Goal: Complete application form

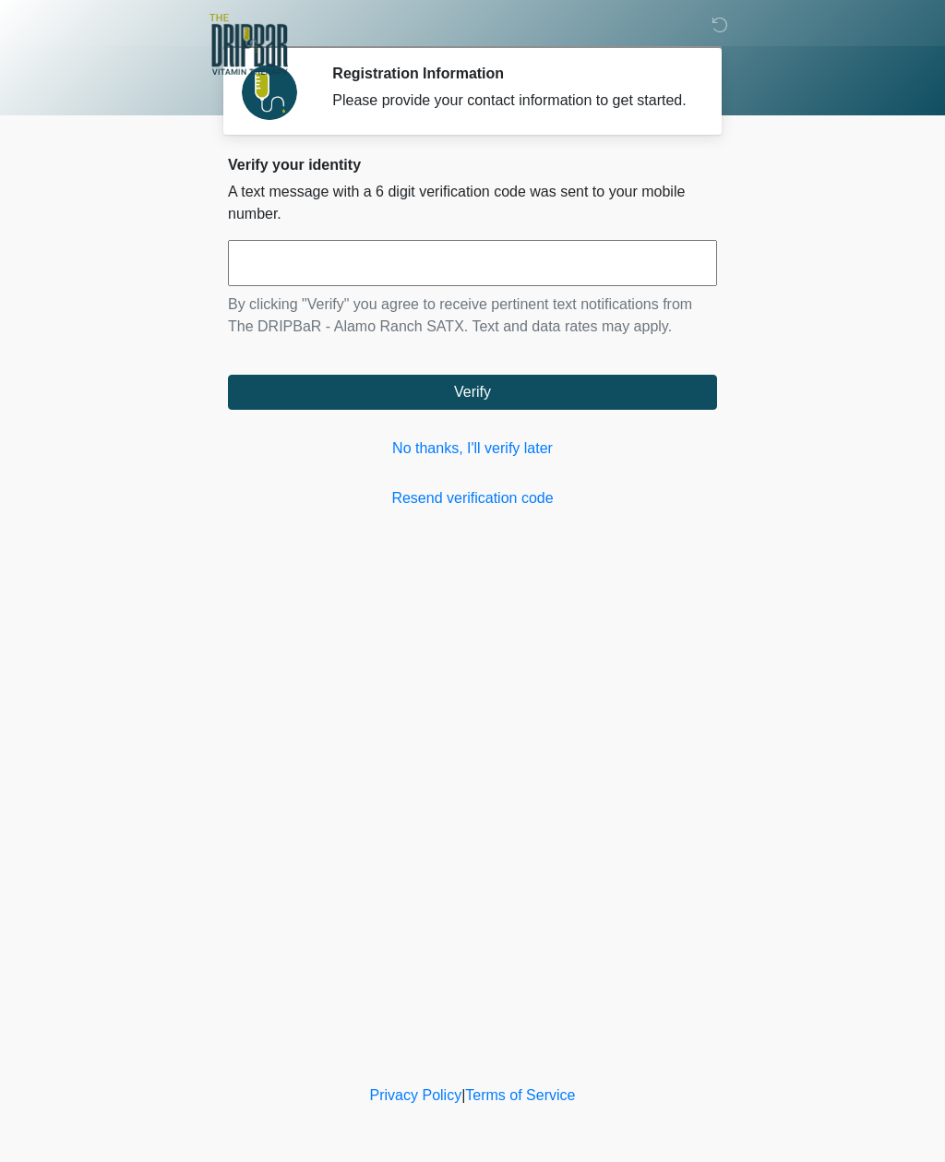
click at [514, 285] on input "text" at bounding box center [472, 263] width 489 height 46
type input "******"
click at [585, 409] on button "Verify" at bounding box center [472, 392] width 489 height 35
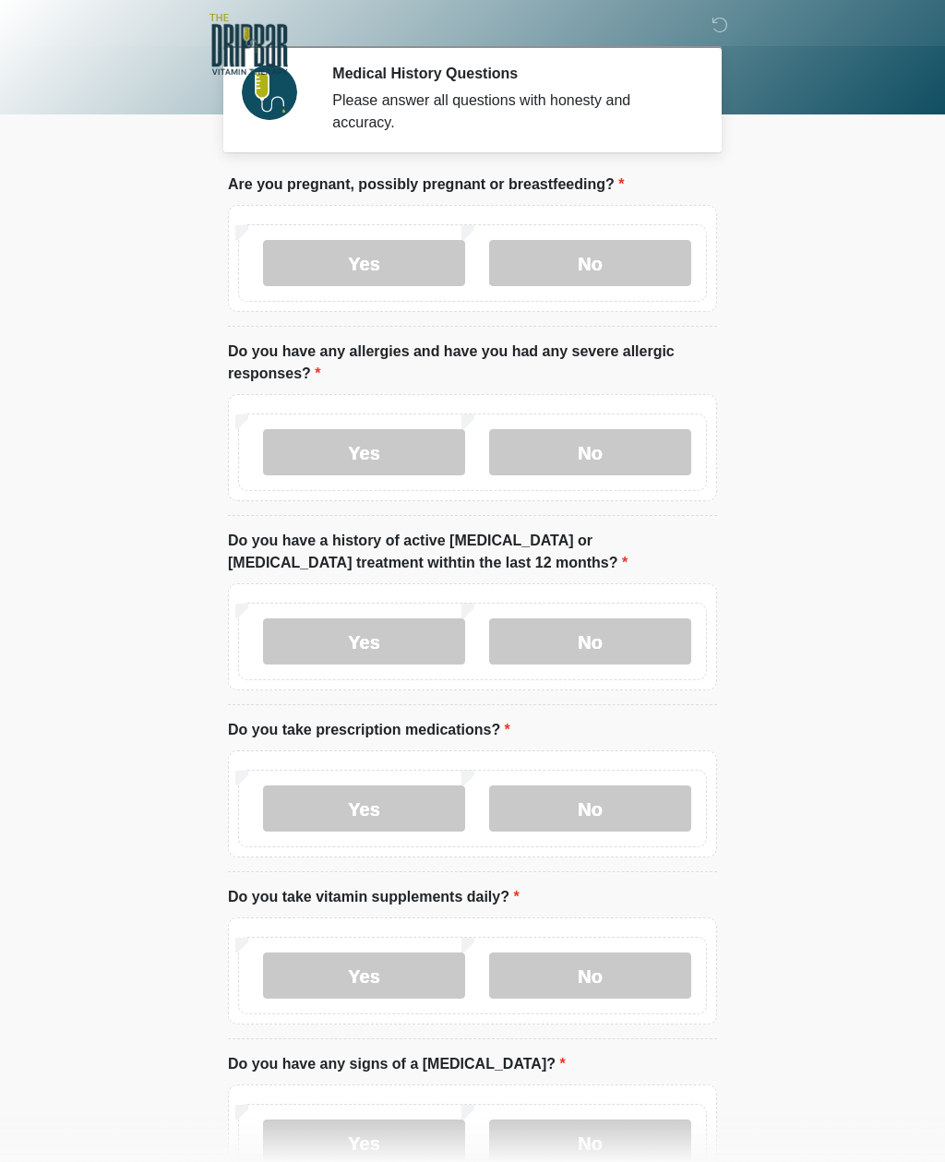
scroll to position [1, 0]
click at [635, 263] on label "No" at bounding box center [590, 262] width 202 height 46
click at [636, 443] on label "No" at bounding box center [590, 451] width 202 height 46
click at [642, 634] on label "No" at bounding box center [590, 640] width 202 height 46
click at [628, 806] on label "No" at bounding box center [590, 807] width 202 height 46
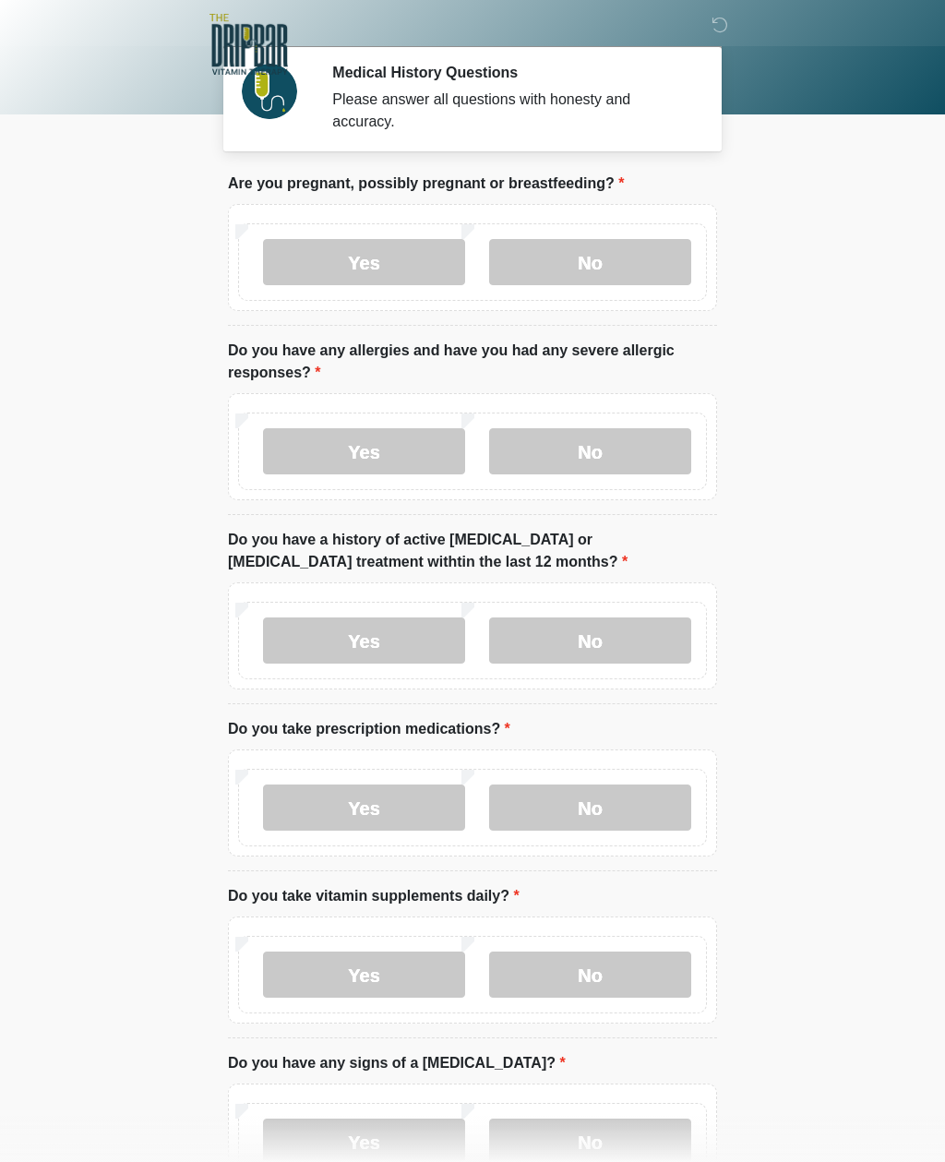
click at [624, 973] on label "No" at bounding box center [590, 974] width 202 height 46
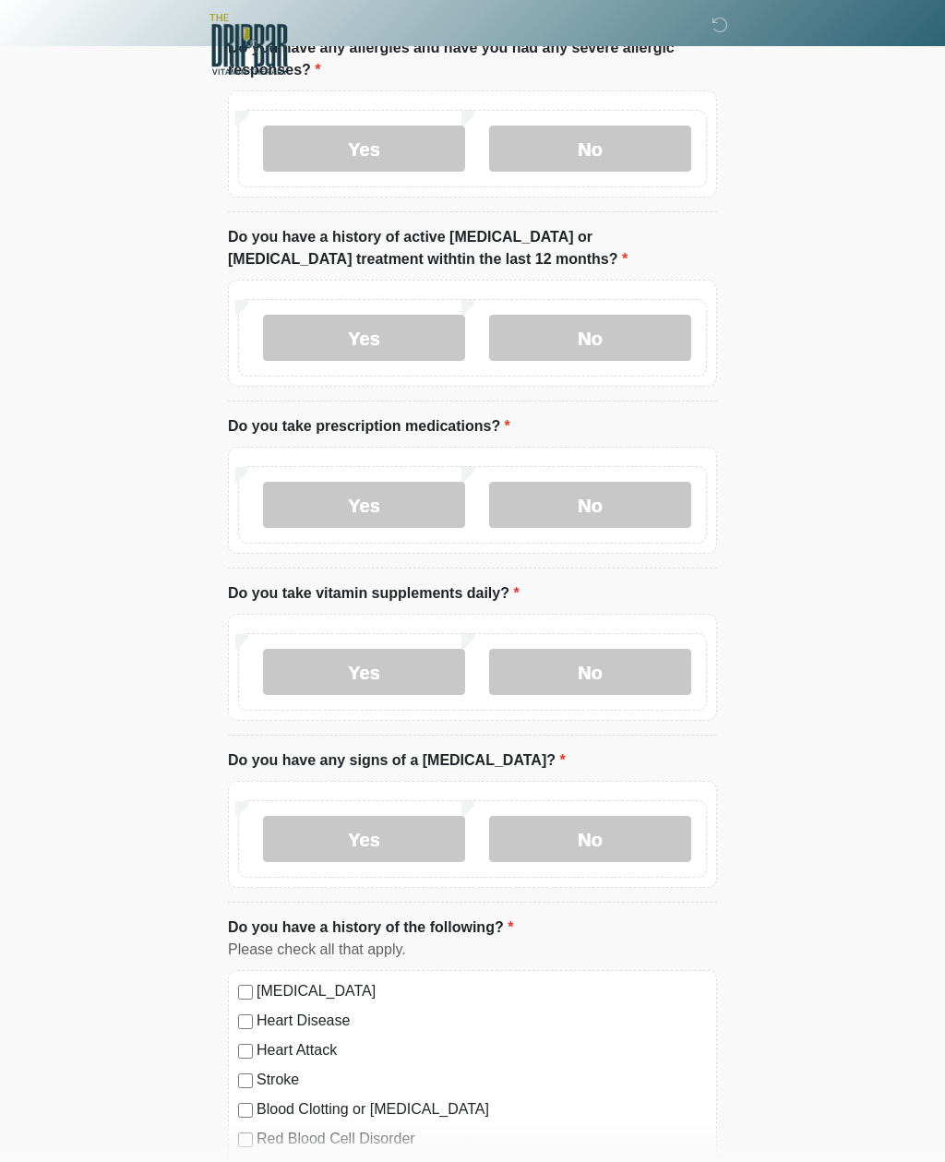
scroll to position [311, 0]
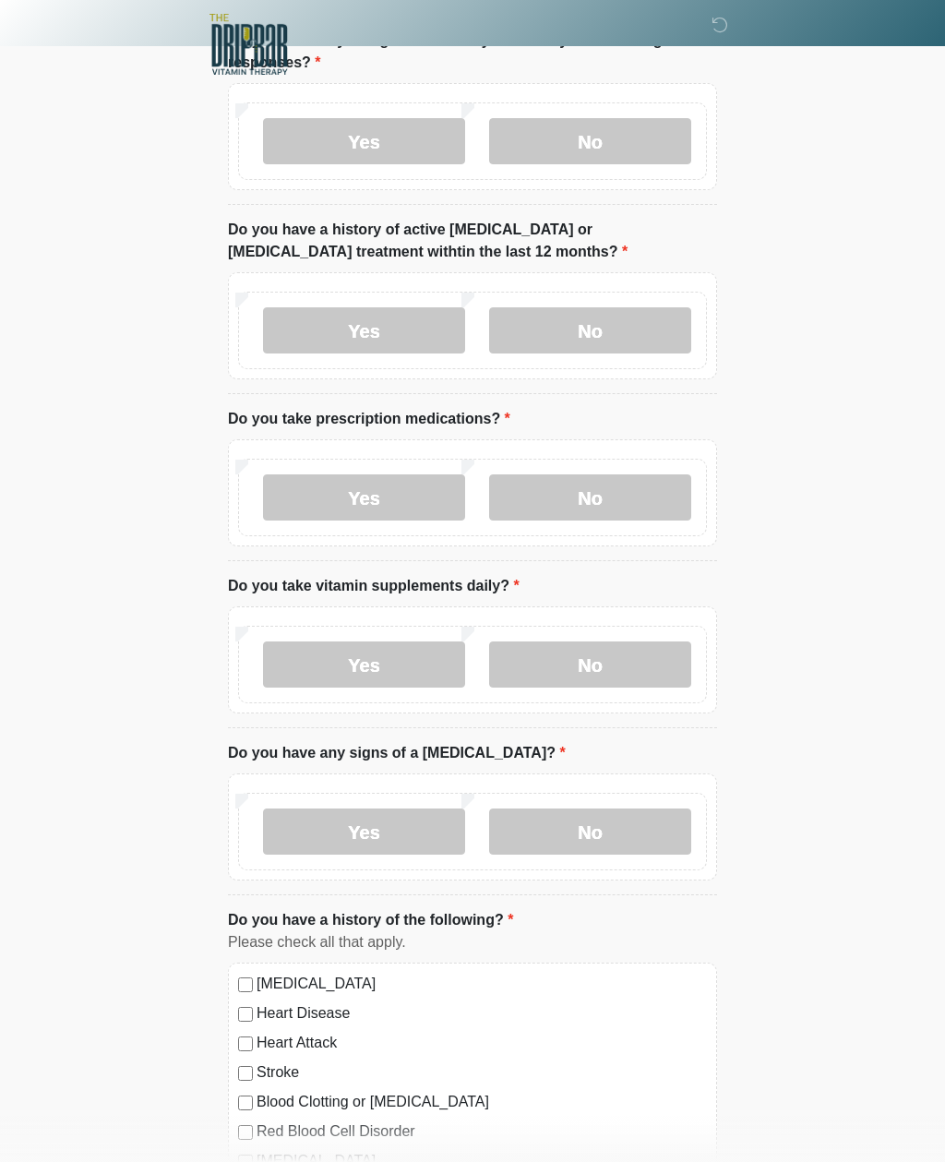
click at [628, 827] on label "No" at bounding box center [590, 831] width 202 height 46
click at [433, 663] on label "Yes" at bounding box center [364, 664] width 202 height 46
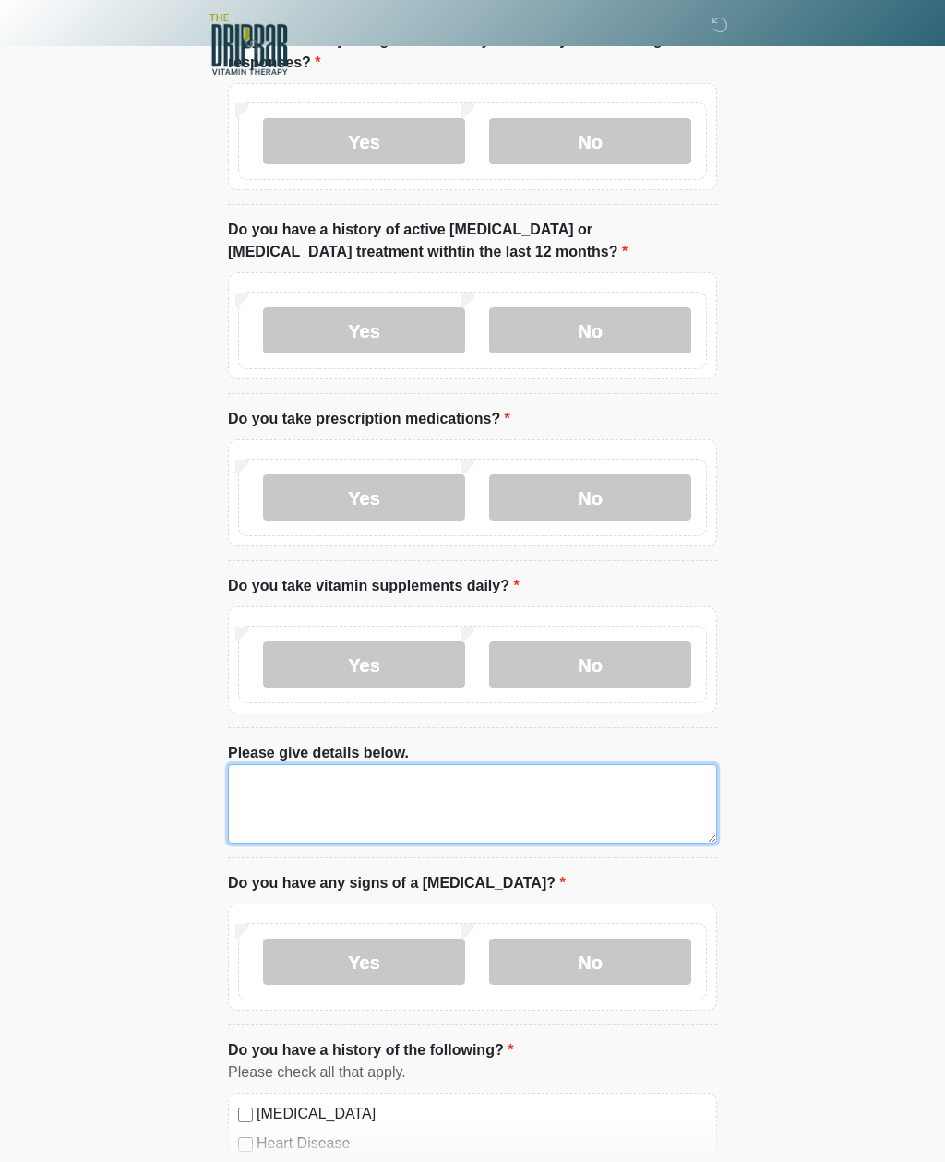
click at [494, 785] on textarea "Please give details below." at bounding box center [472, 803] width 489 height 79
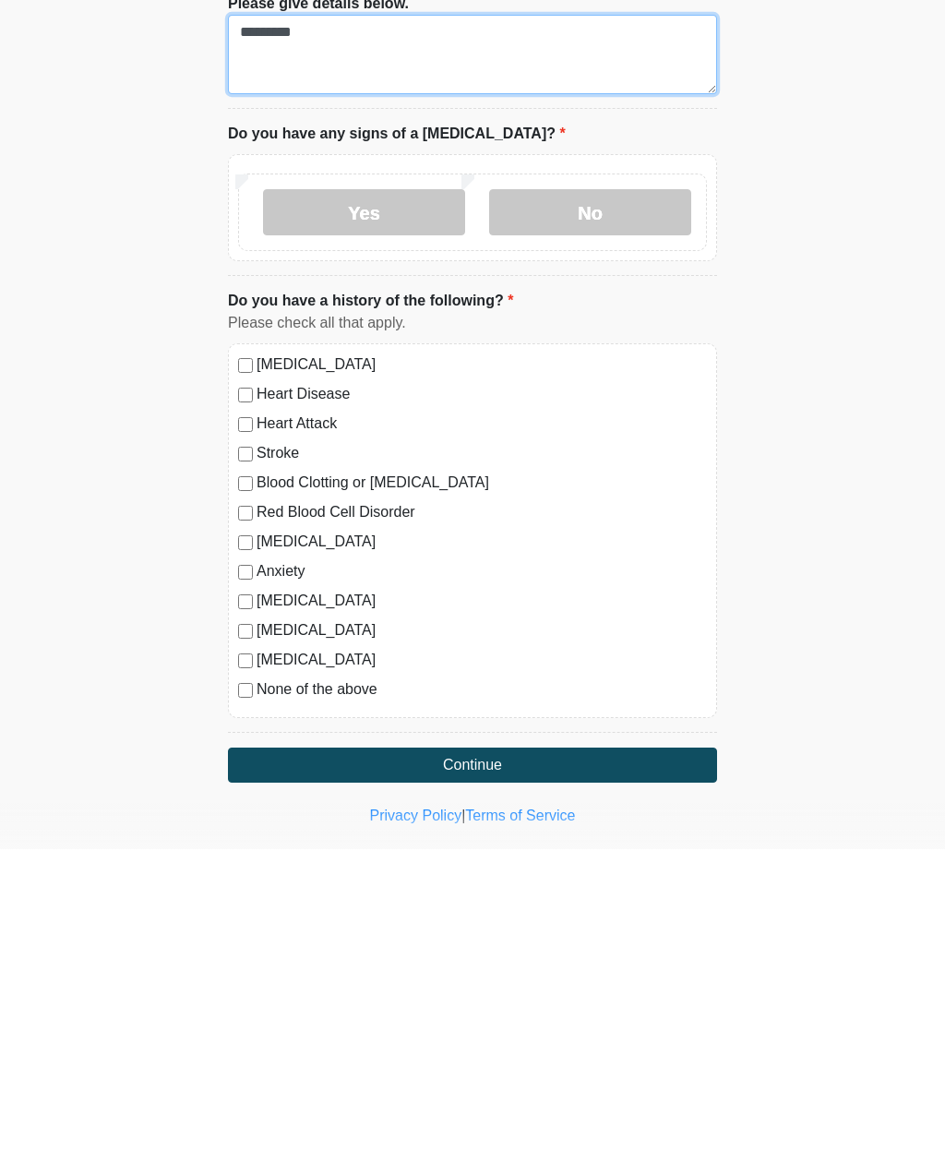
scroll to position [777, 0]
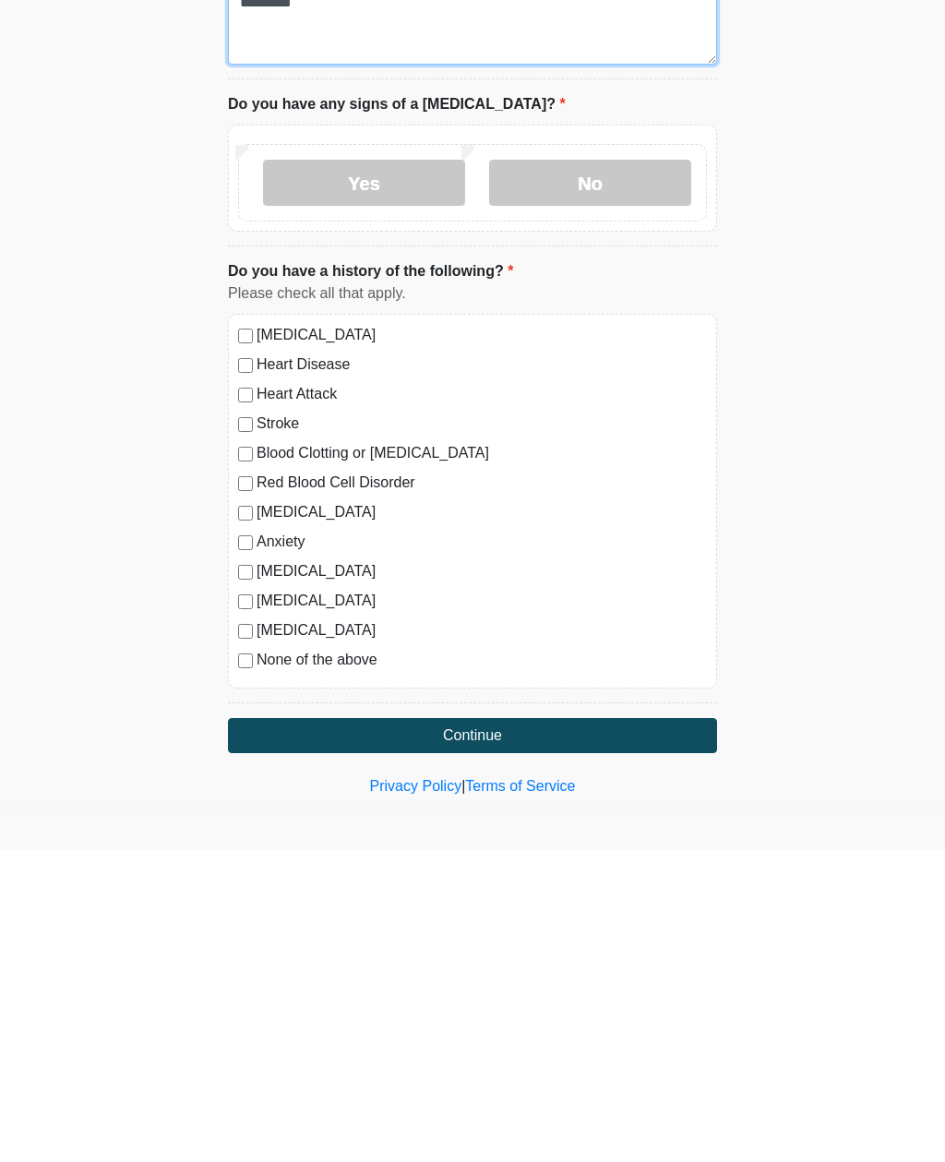
type textarea "*********"
click at [572, 1031] on button "Continue" at bounding box center [472, 1048] width 489 height 35
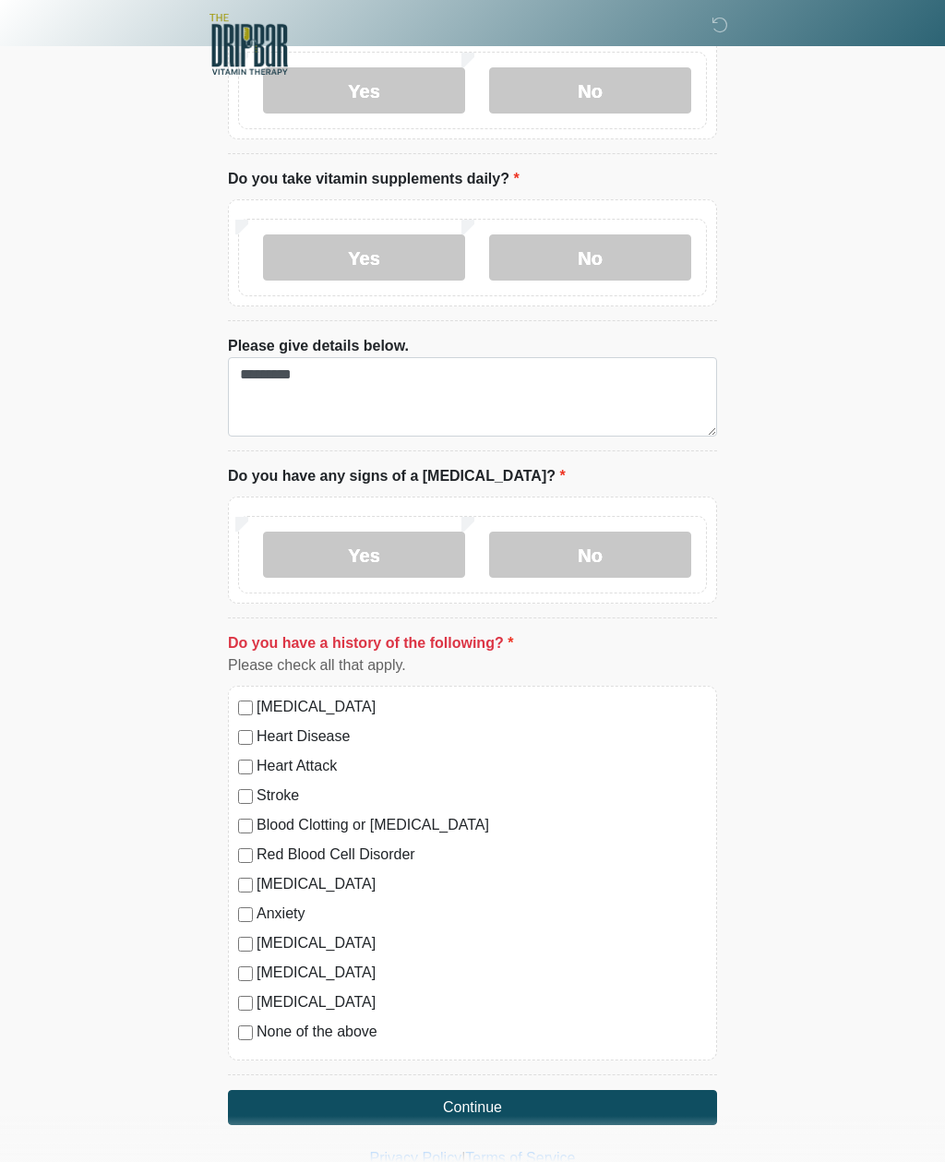
click at [263, 1021] on label "None of the above" at bounding box center [482, 1032] width 450 height 22
click at [571, 1102] on button "Continue" at bounding box center [472, 1107] width 489 height 35
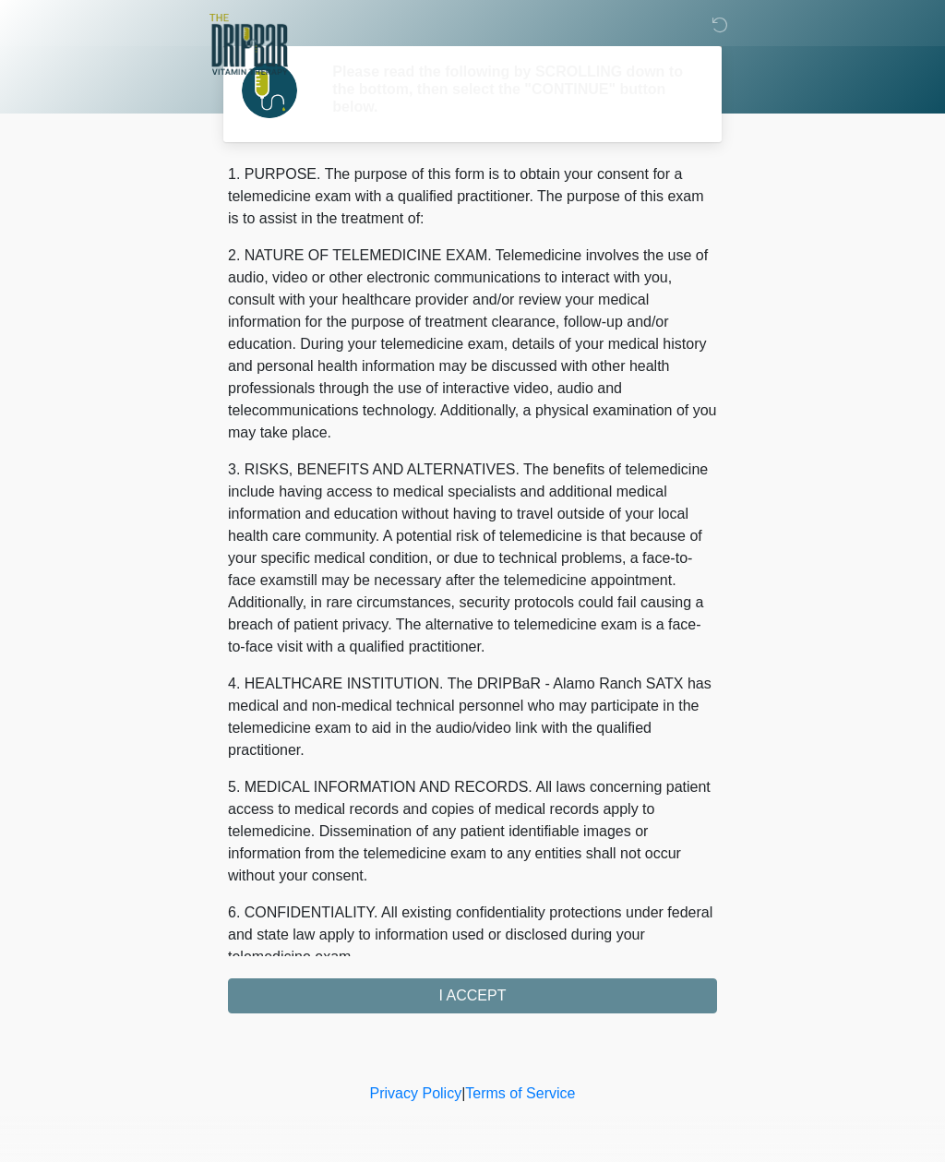
scroll to position [0, 0]
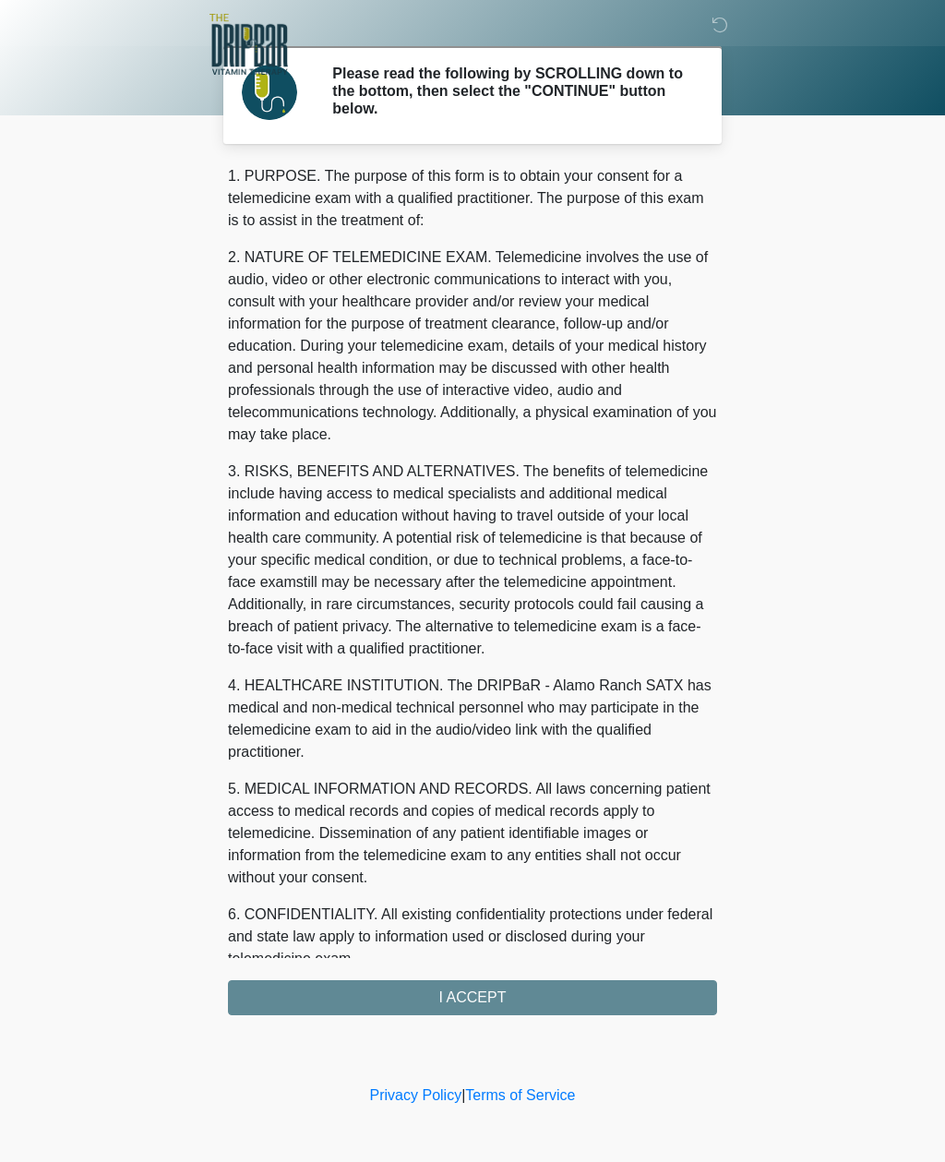
click at [563, 993] on div "1. PURPOSE. The purpose of this form is to obtain your consent for a telemedici…" at bounding box center [472, 590] width 489 height 850
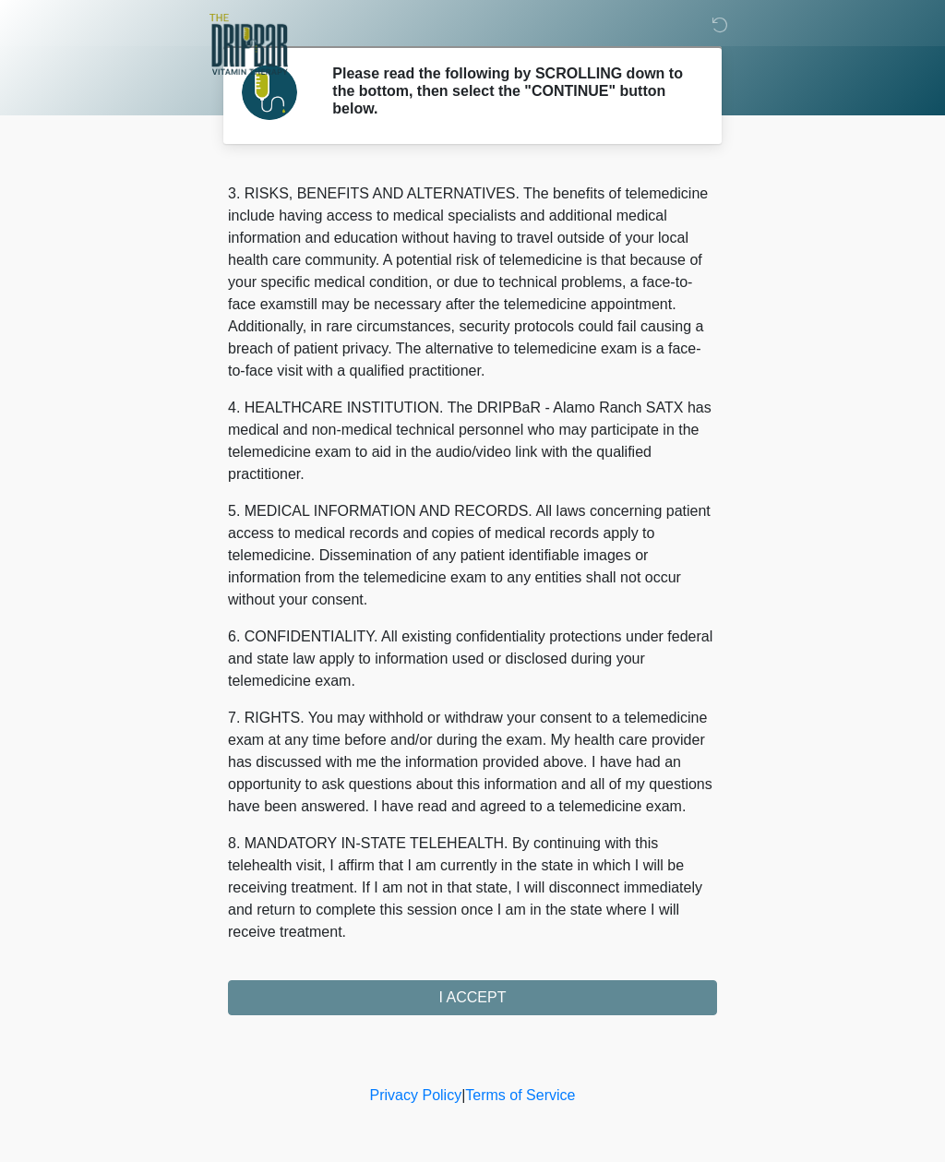
click at [520, 1004] on button "I ACCEPT" at bounding box center [472, 997] width 489 height 35
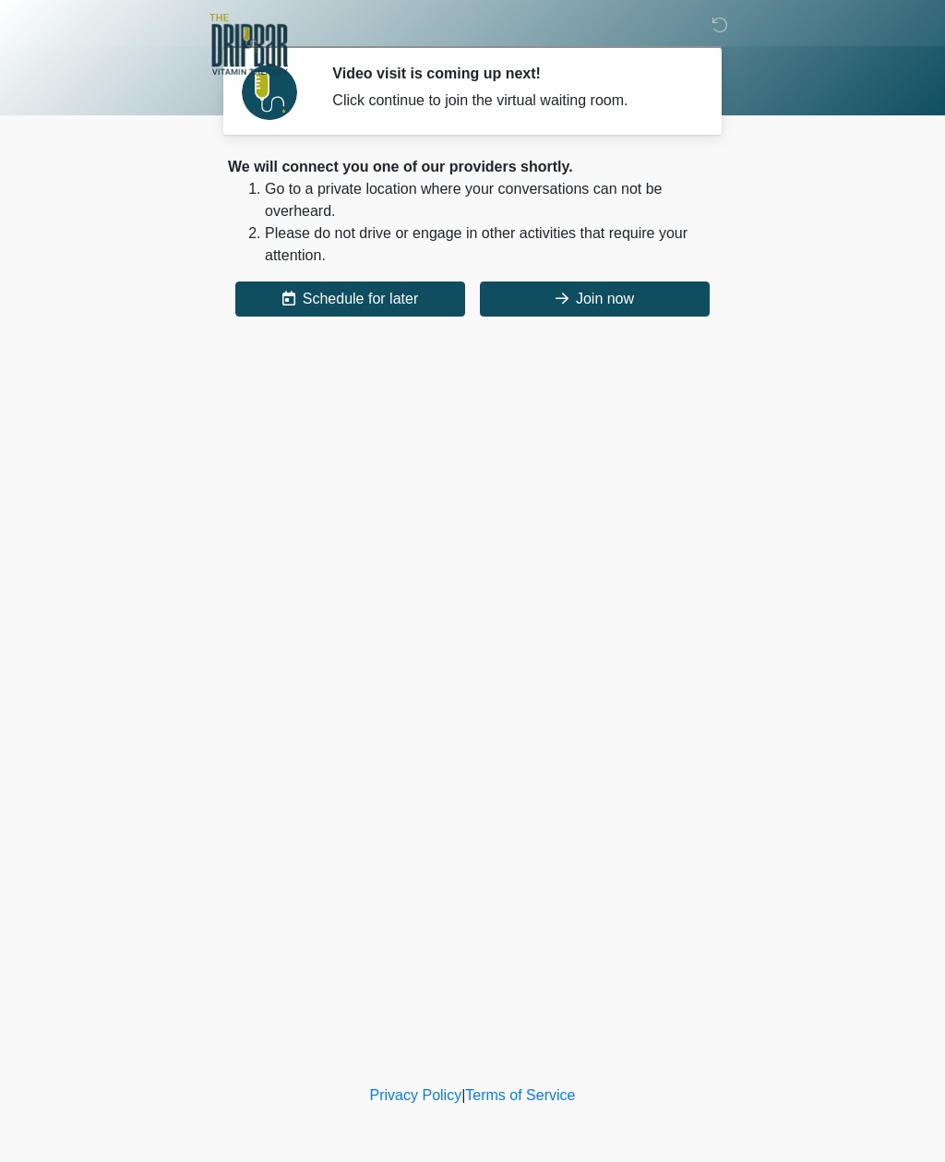
click at [615, 298] on button "Join now" at bounding box center [595, 298] width 230 height 35
